Goal: Browse casually

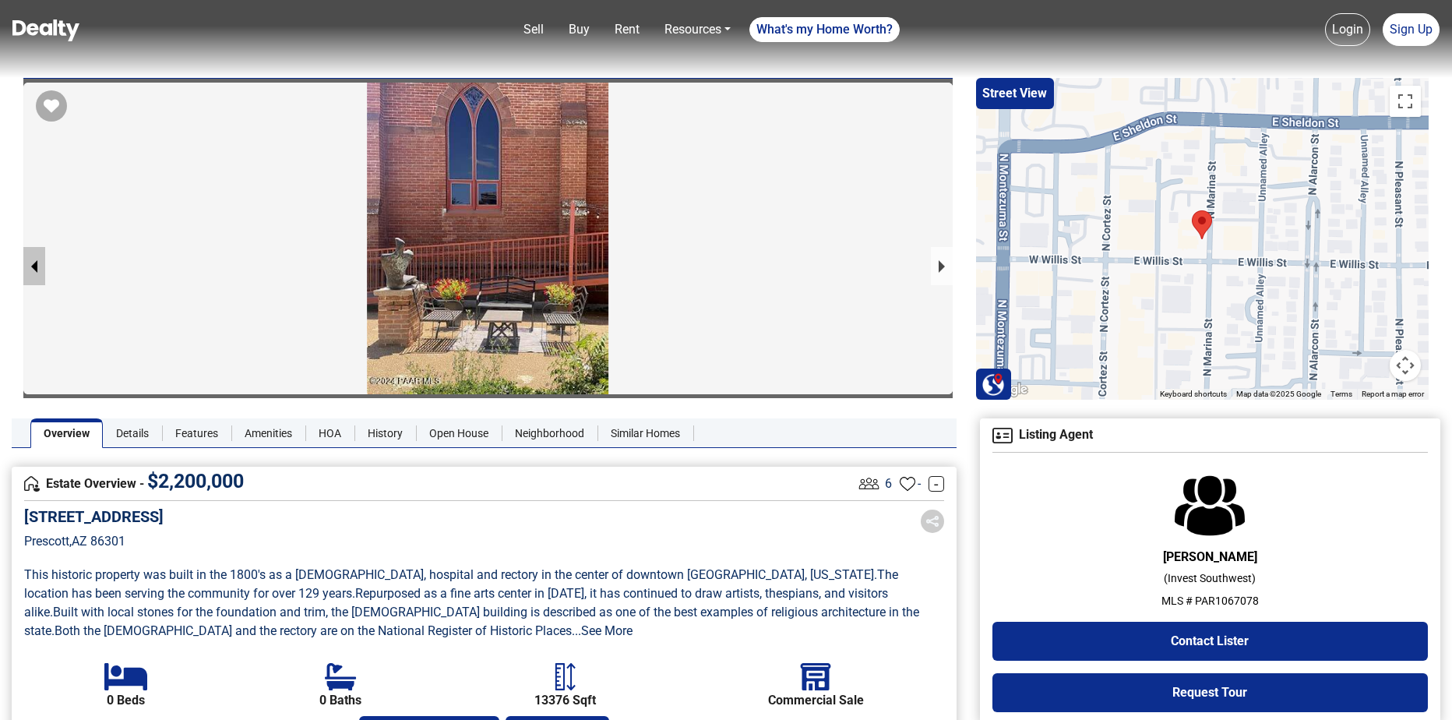
click at [33, 263] on button "previous slide / item" at bounding box center [34, 266] width 22 height 38
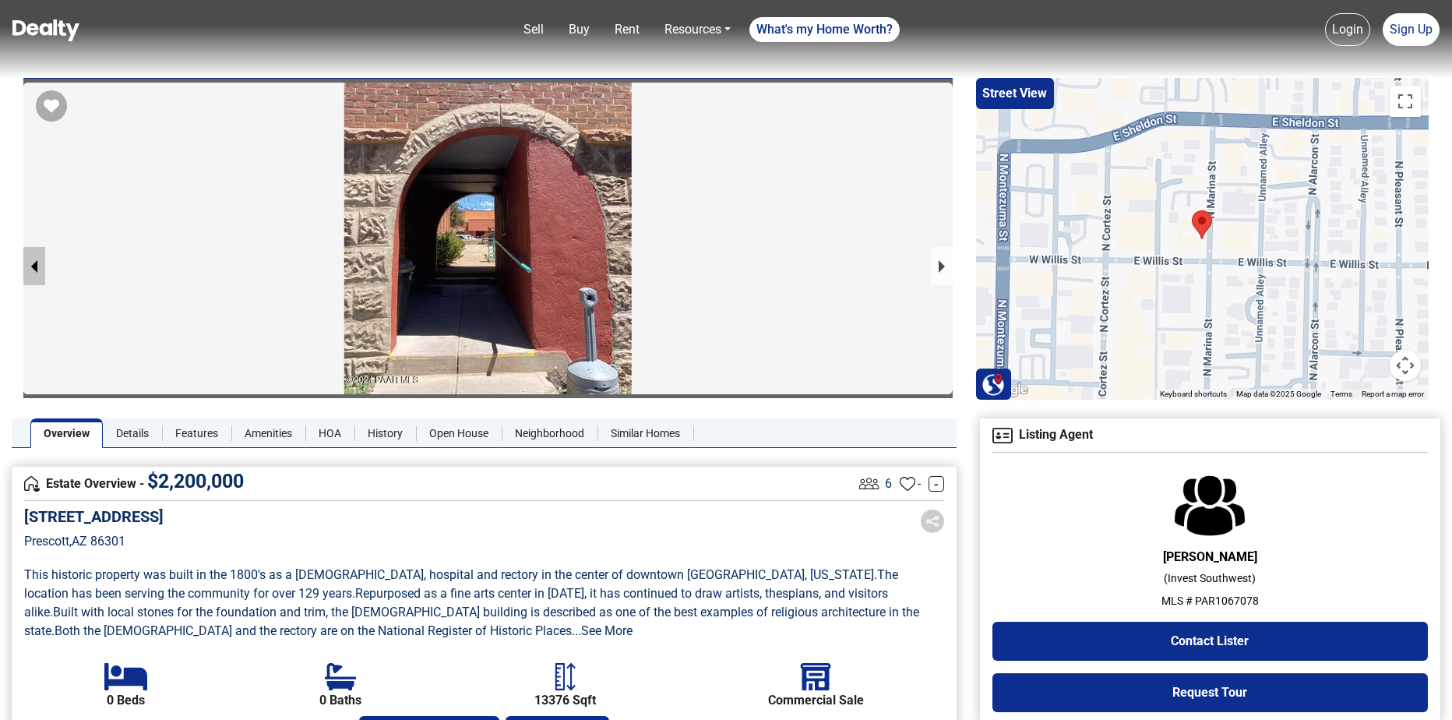
click at [33, 263] on button "previous slide / item" at bounding box center [34, 266] width 22 height 38
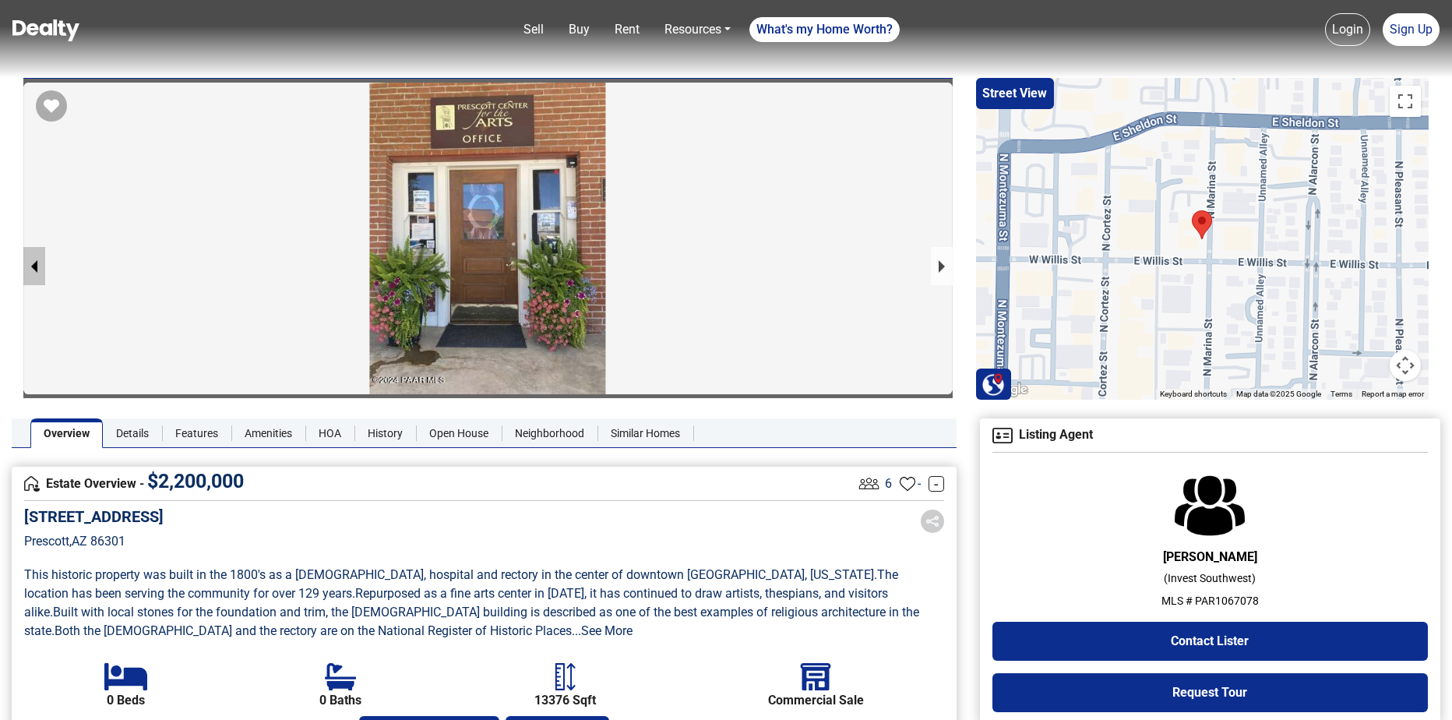
click at [33, 263] on button "previous slide / item" at bounding box center [34, 266] width 22 height 38
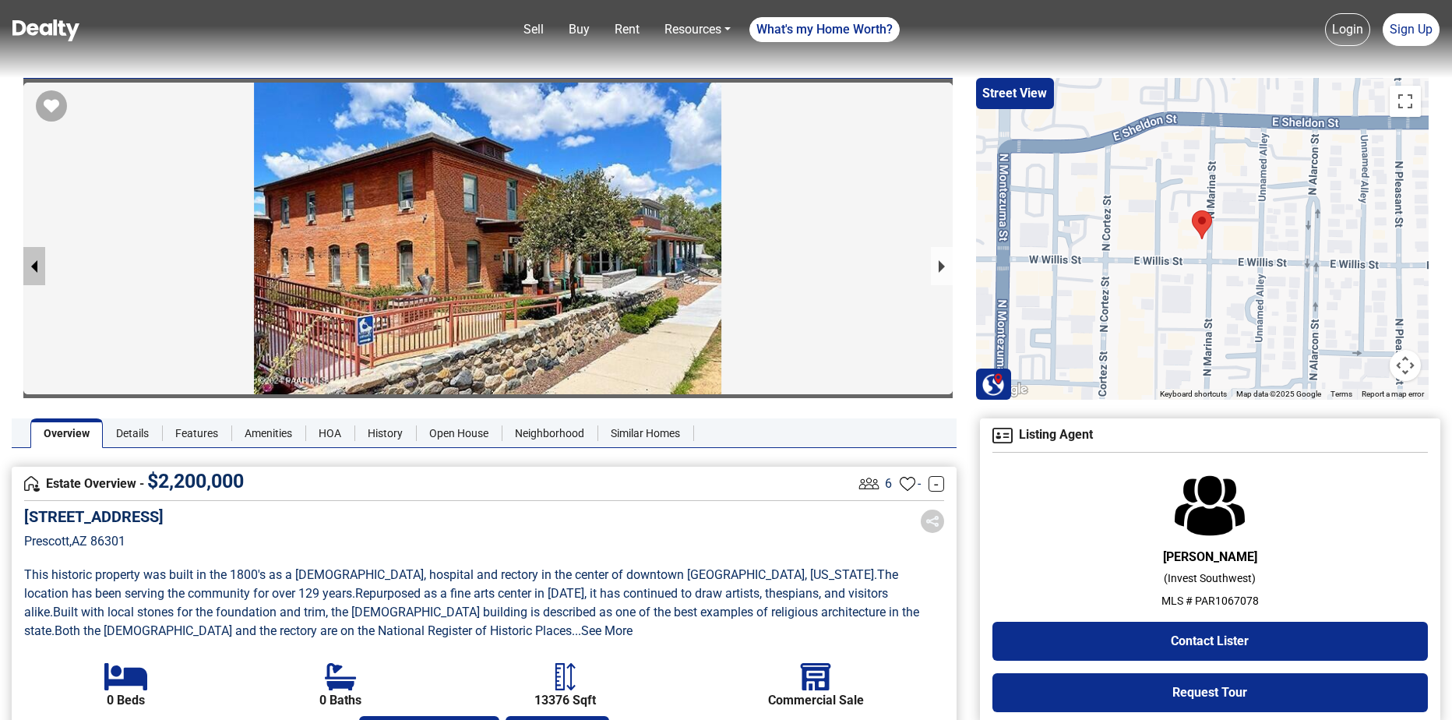
click at [33, 263] on button "previous slide / item" at bounding box center [34, 266] width 22 height 38
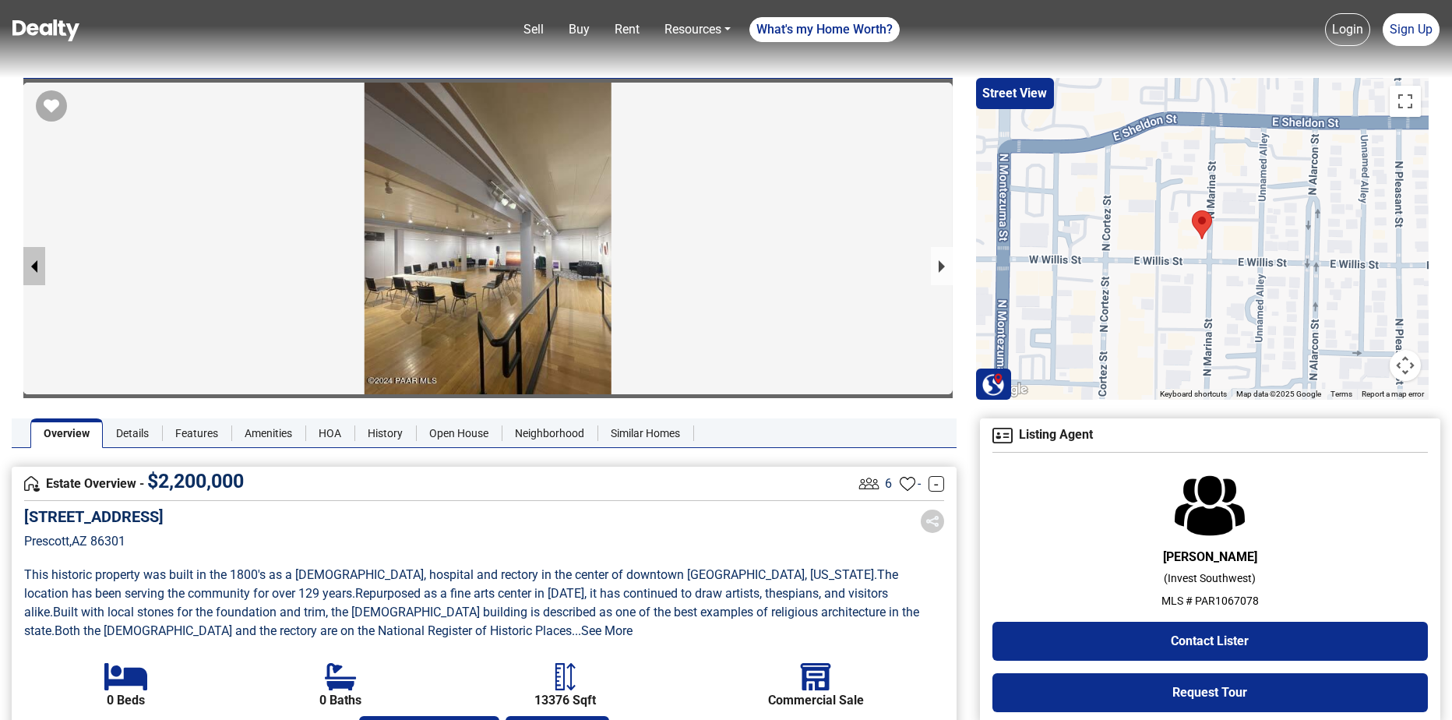
click at [33, 263] on button "previous slide / item" at bounding box center [34, 266] width 22 height 38
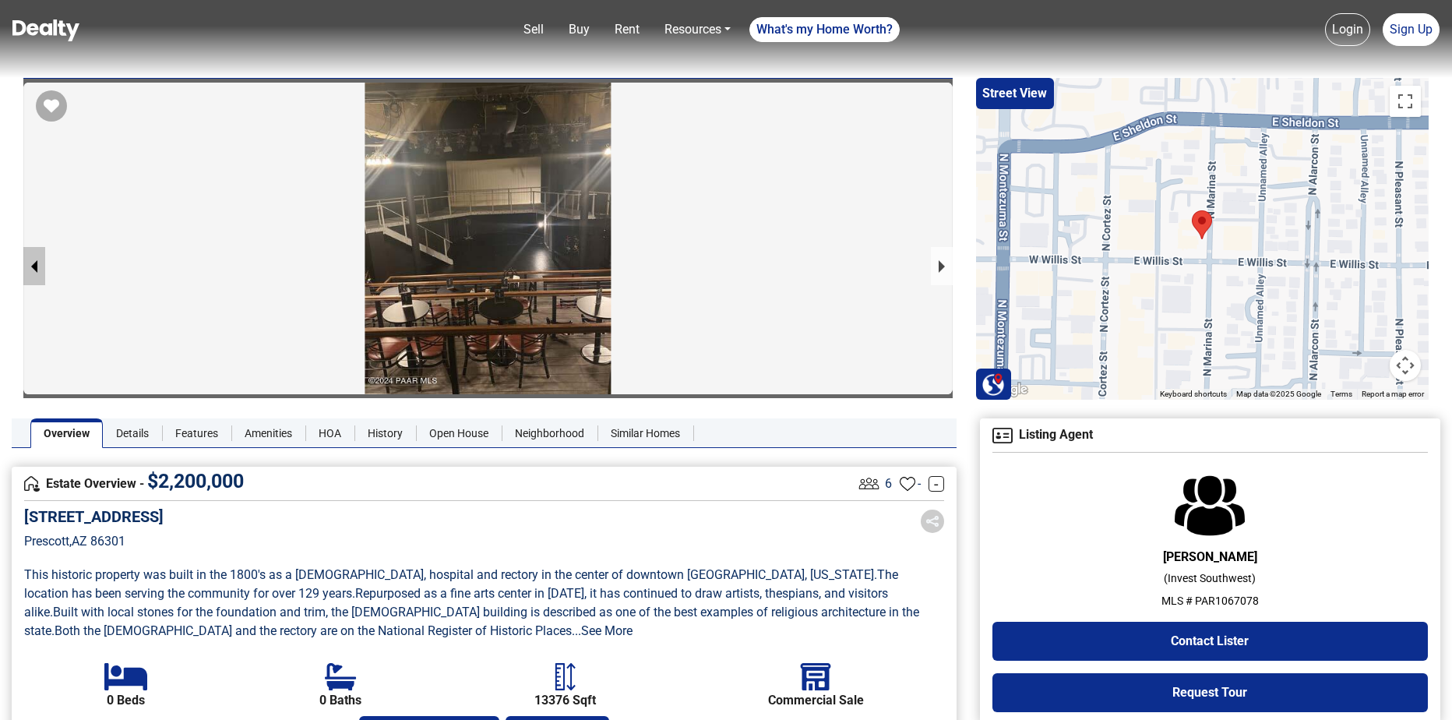
click at [33, 263] on button "previous slide / item" at bounding box center [34, 266] width 22 height 38
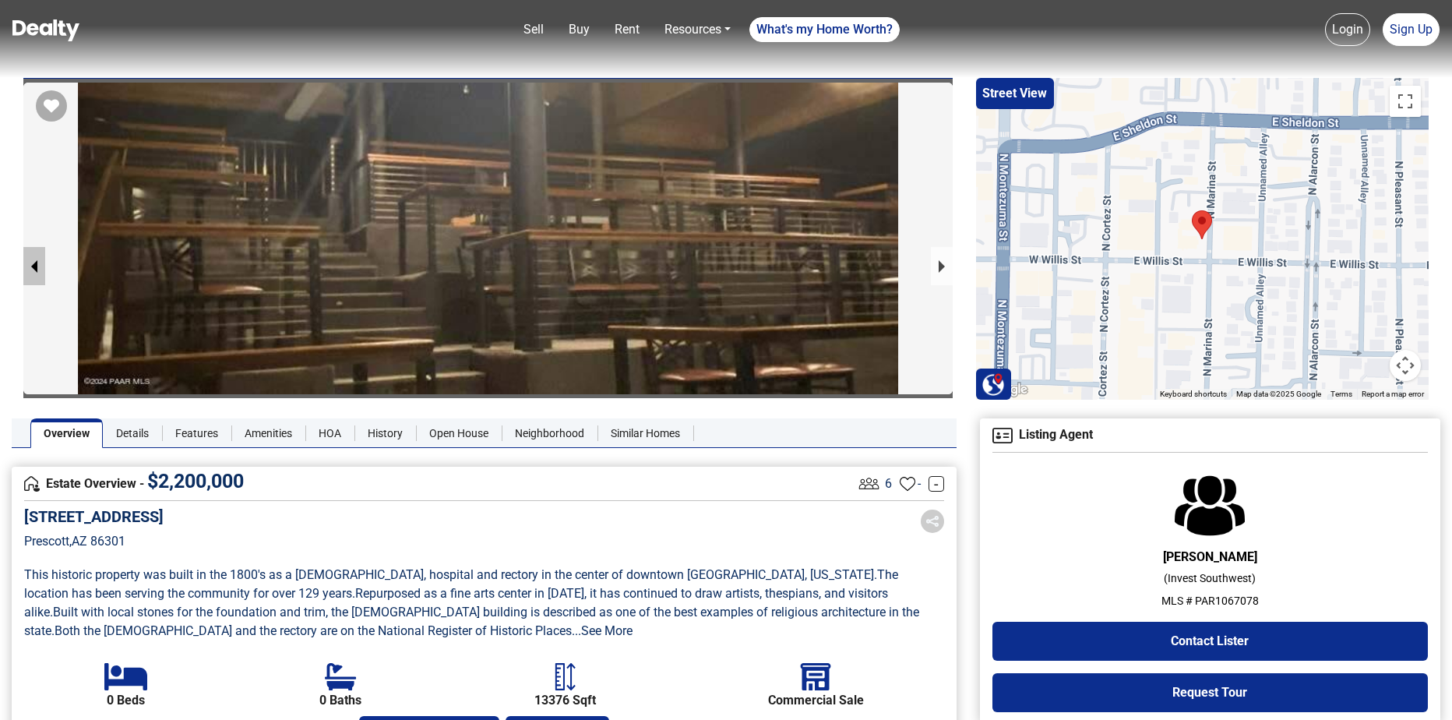
click at [33, 263] on button "previous slide / item" at bounding box center [34, 266] width 22 height 38
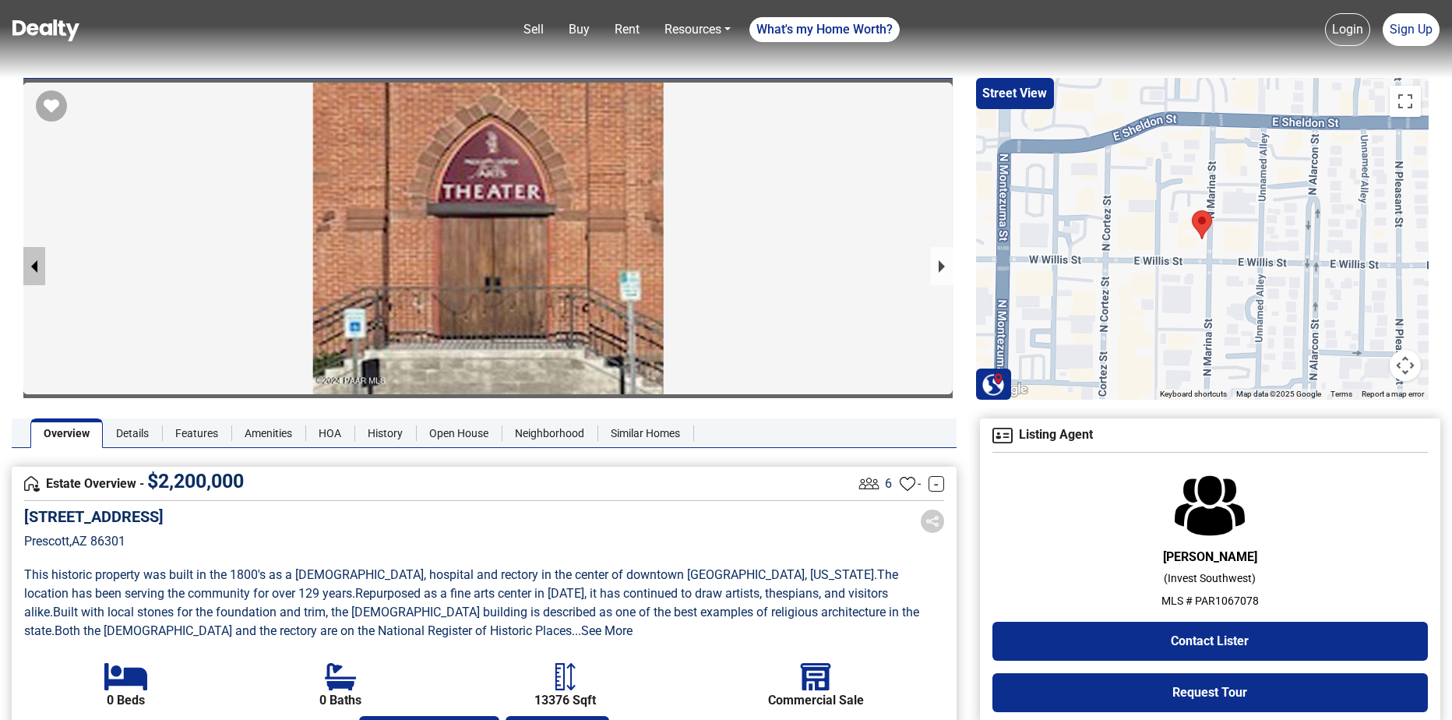
click at [33, 263] on button "previous slide / item" at bounding box center [34, 266] width 22 height 38
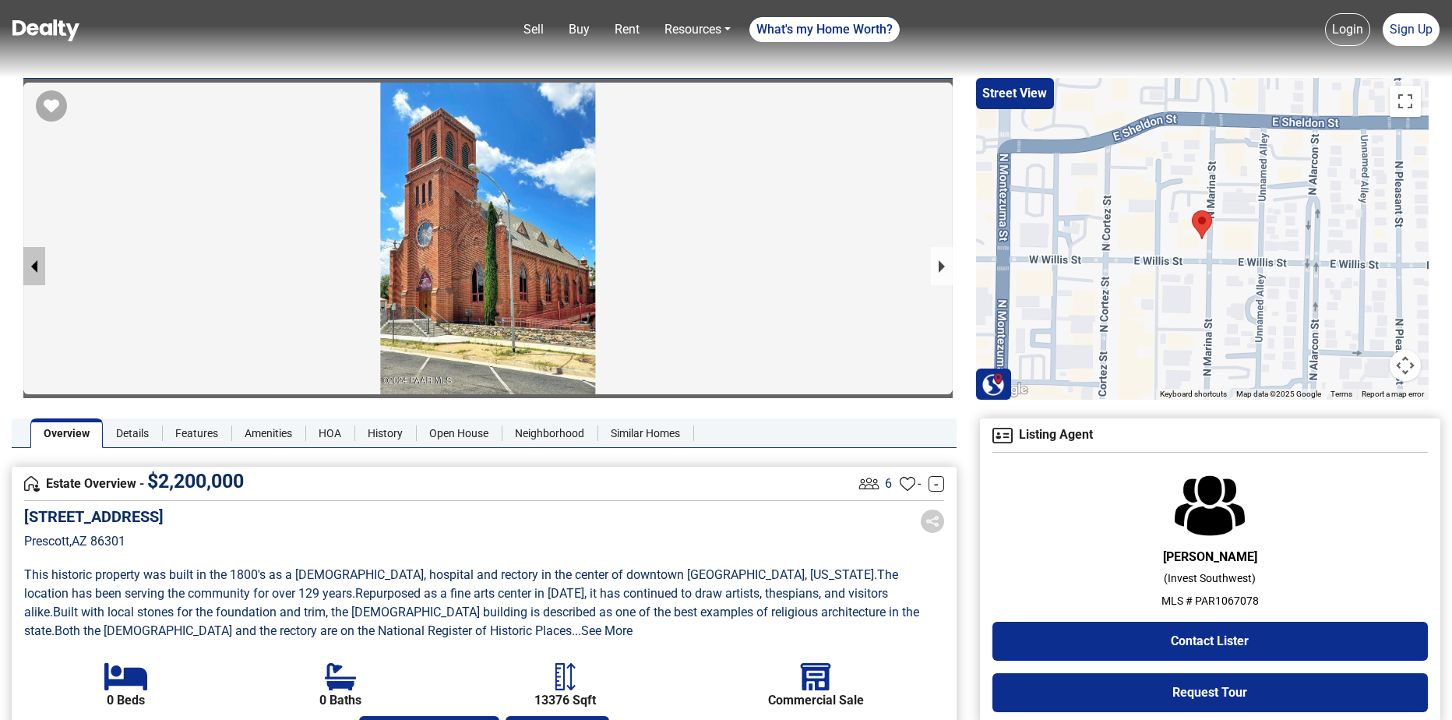
click at [33, 263] on button "previous slide / item" at bounding box center [34, 266] width 22 height 38
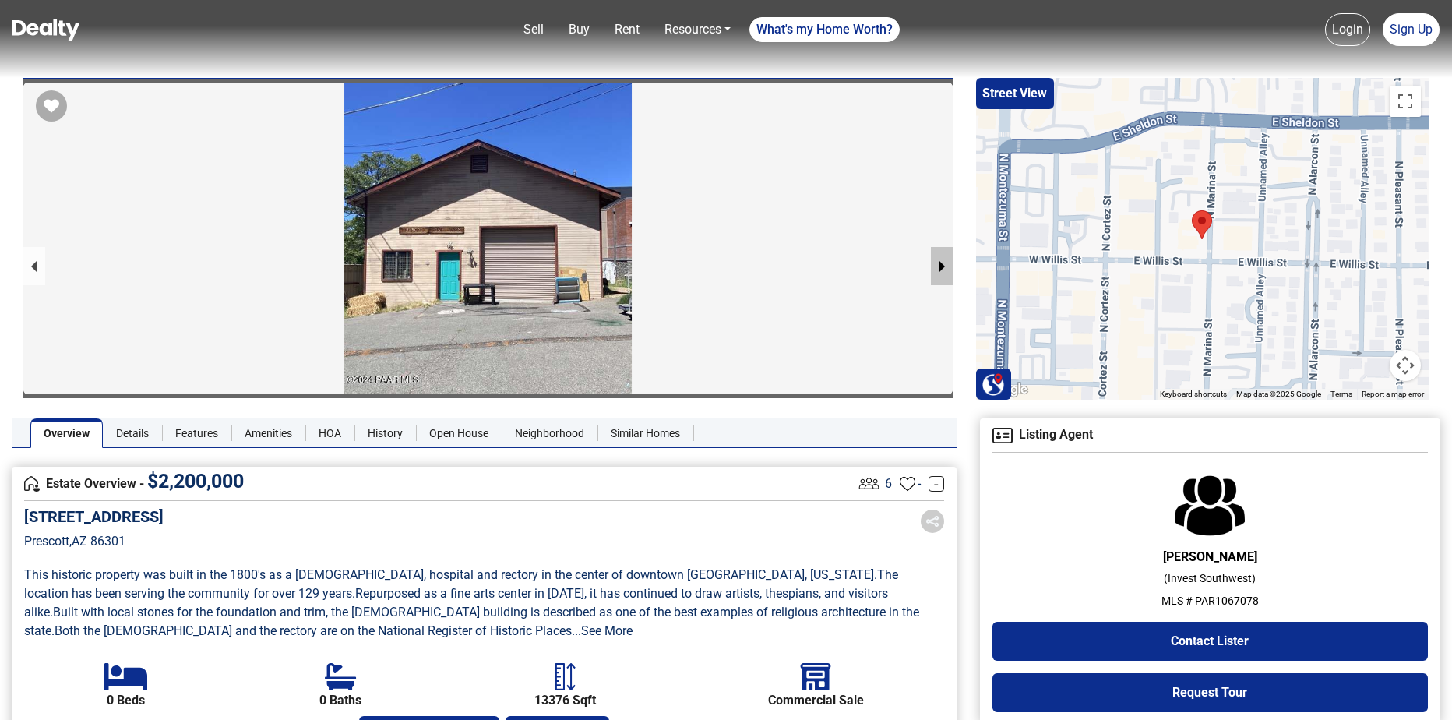
click at [848, 267] on button "next slide / item" at bounding box center [942, 266] width 22 height 38
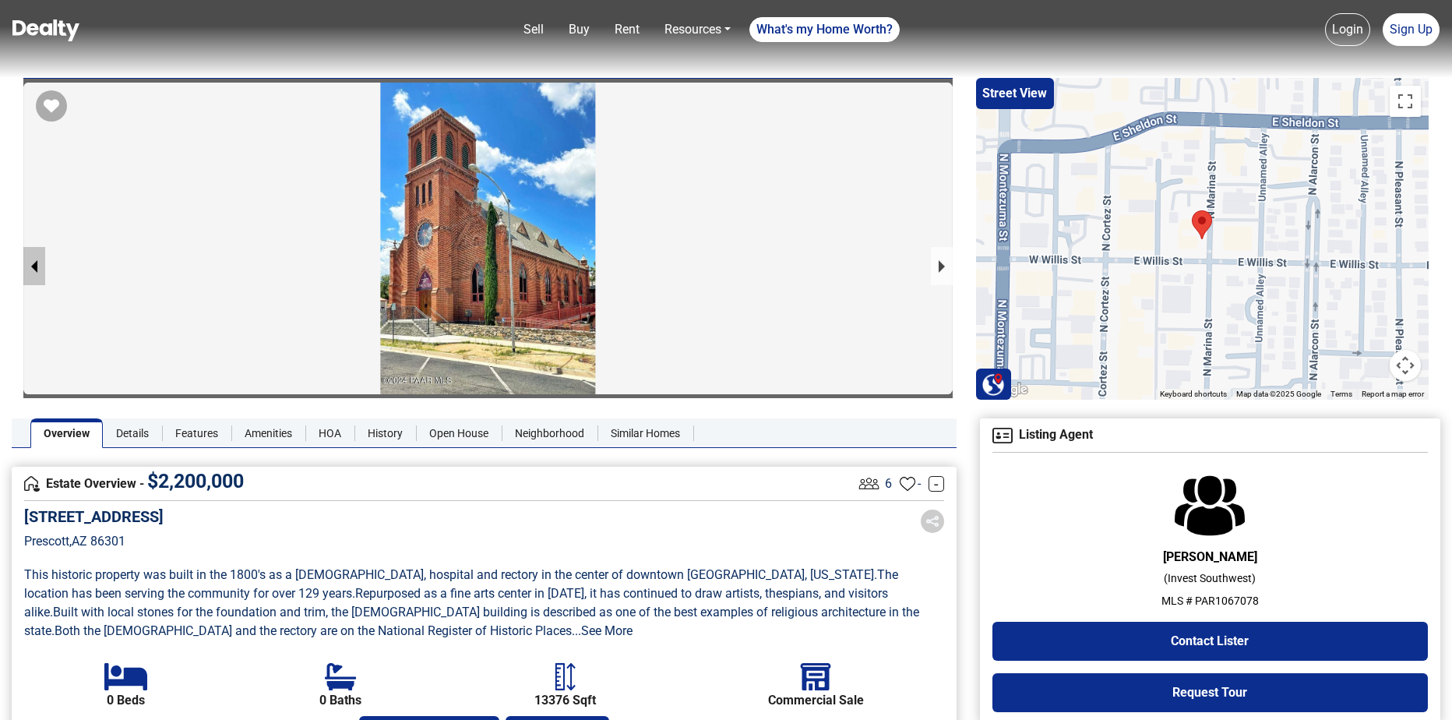
click at [34, 267] on button "previous slide / item" at bounding box center [34, 266] width 22 height 38
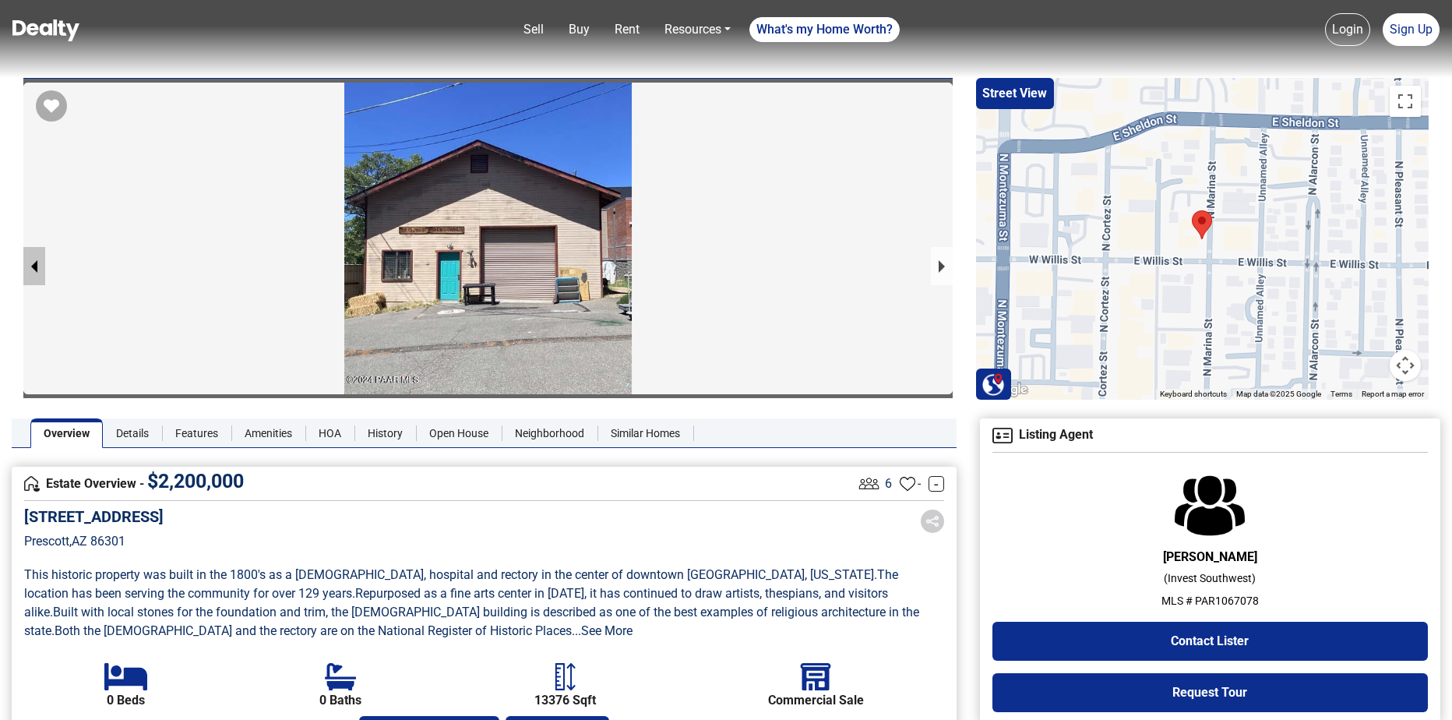
click at [34, 267] on button "previous slide / item" at bounding box center [34, 266] width 22 height 38
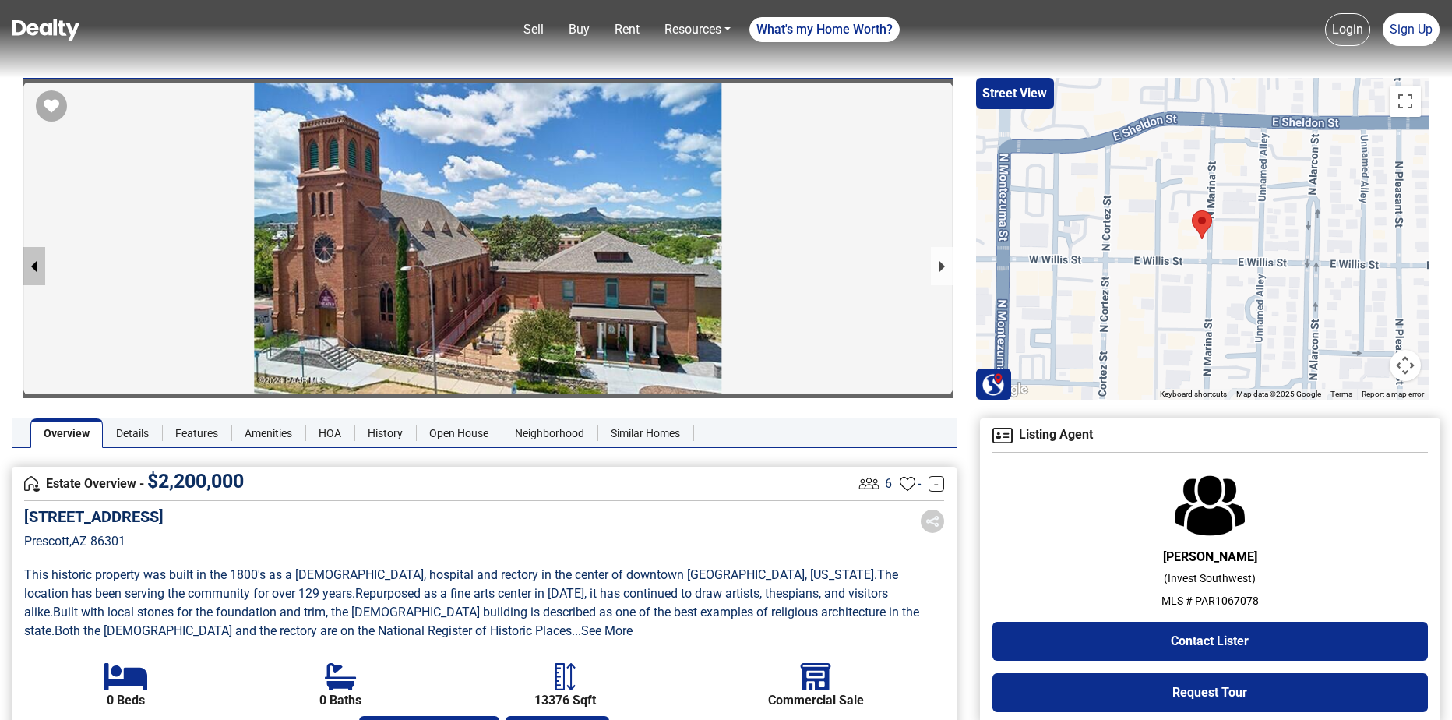
click at [34, 267] on button "previous slide / item" at bounding box center [34, 266] width 22 height 38
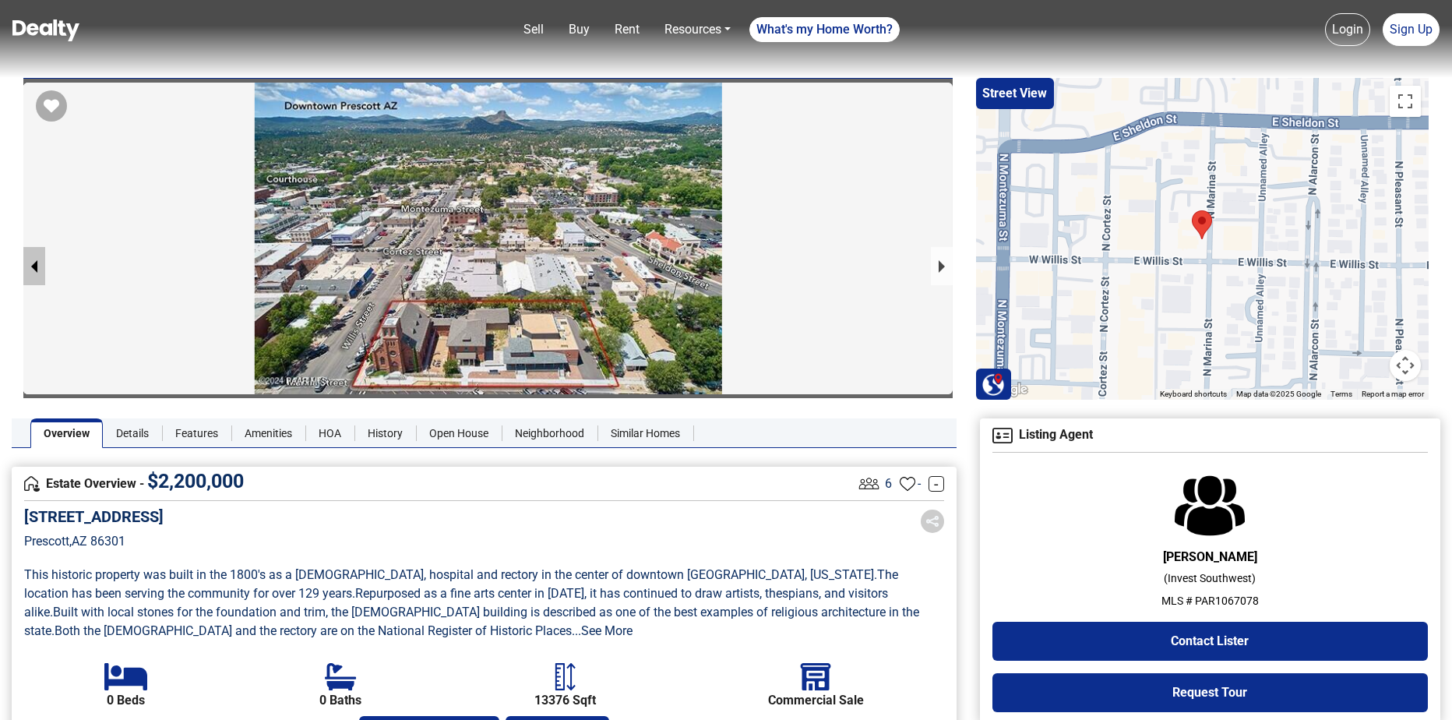
click at [34, 267] on button "previous slide / item" at bounding box center [34, 266] width 22 height 38
